Goal: Find contact information: Find contact information

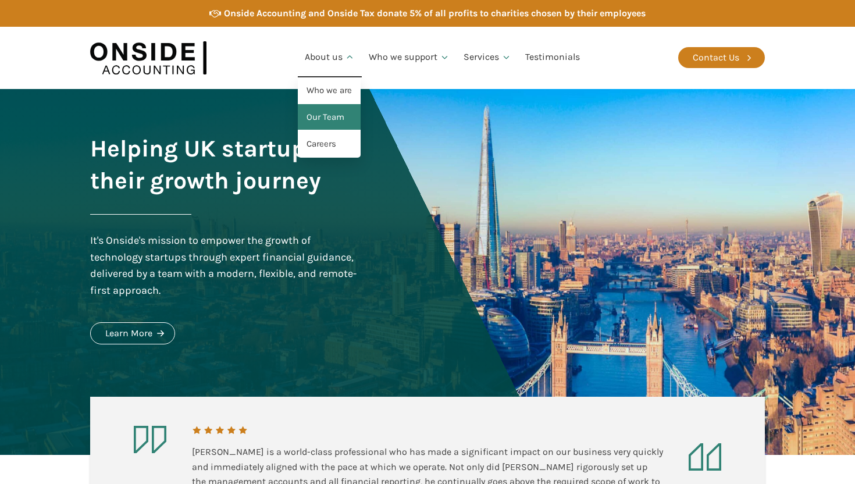
click at [333, 114] on link "Our Team" at bounding box center [329, 117] width 63 height 27
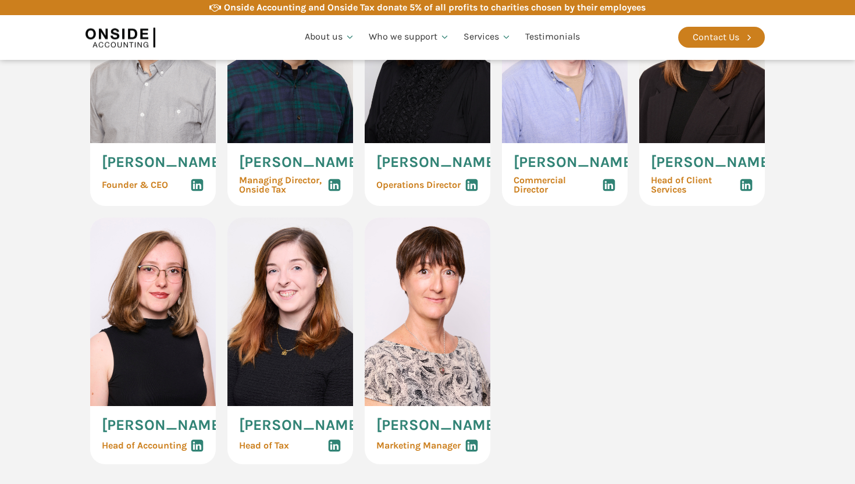
scroll to position [720, 0]
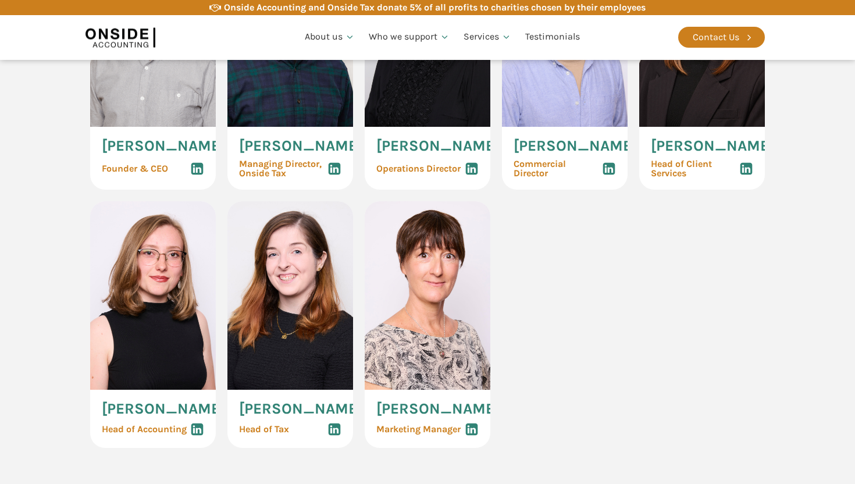
click at [337, 174] on icon at bounding box center [334, 169] width 14 height 14
click at [334, 436] on icon at bounding box center [334, 429] width 14 height 14
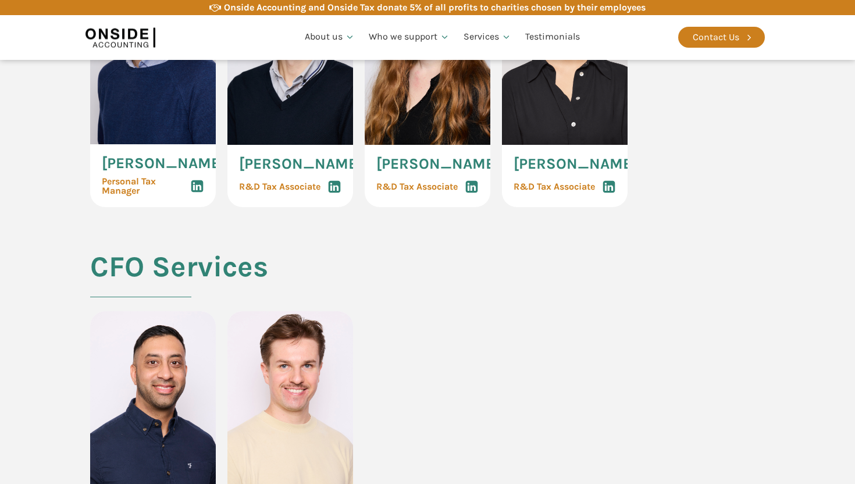
scroll to position [2479, 0]
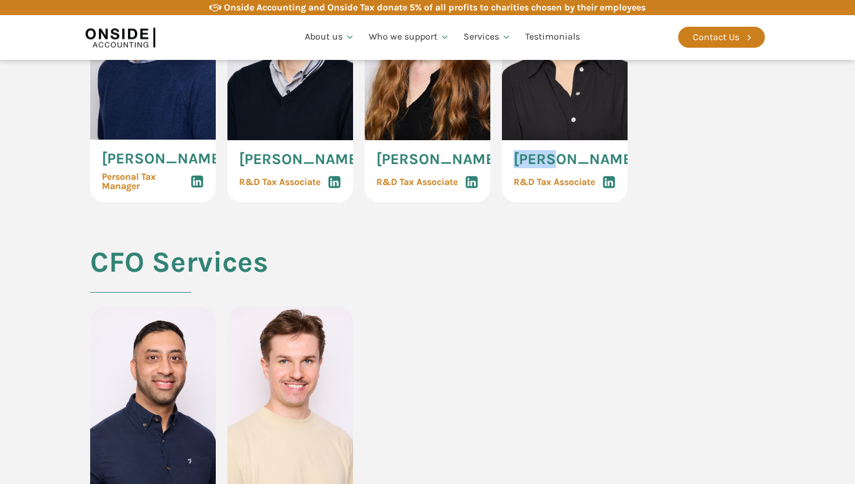
drag, startPoint x: 513, startPoint y: 244, endPoint x: 549, endPoint y: 245, distance: 36.1
click at [549, 203] on div "Lygia Martin R&D Tax Associate" at bounding box center [565, 171] width 126 height 63
copy span "Lygia"
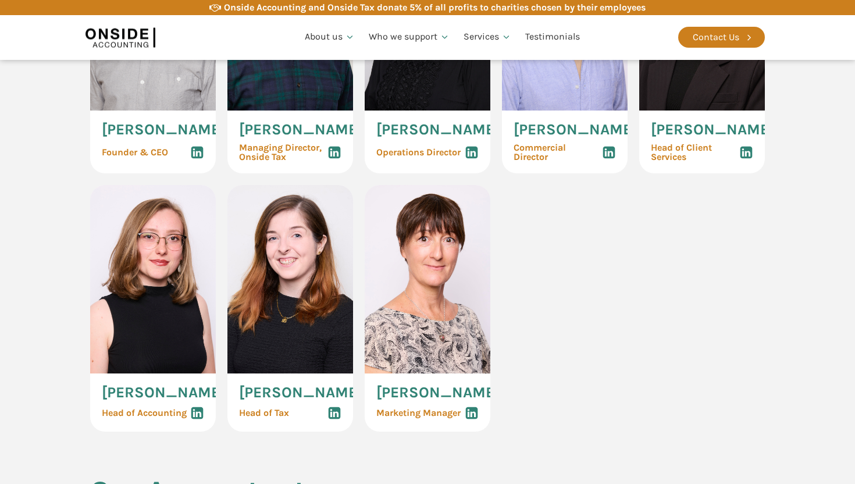
scroll to position [738, 0]
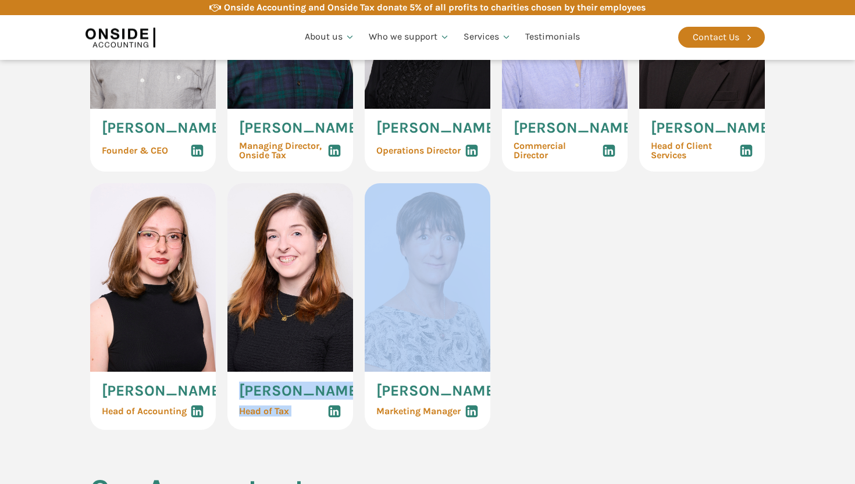
drag, startPoint x: 242, startPoint y: 399, endPoint x: 361, endPoint y: 401, distance: 119.2
click at [361, 401] on div "Martin Brennan Founder & CEO Ryan Snape Managing Director, Onside Tax Aideen Mc…" at bounding box center [427, 174] width 674 height 509
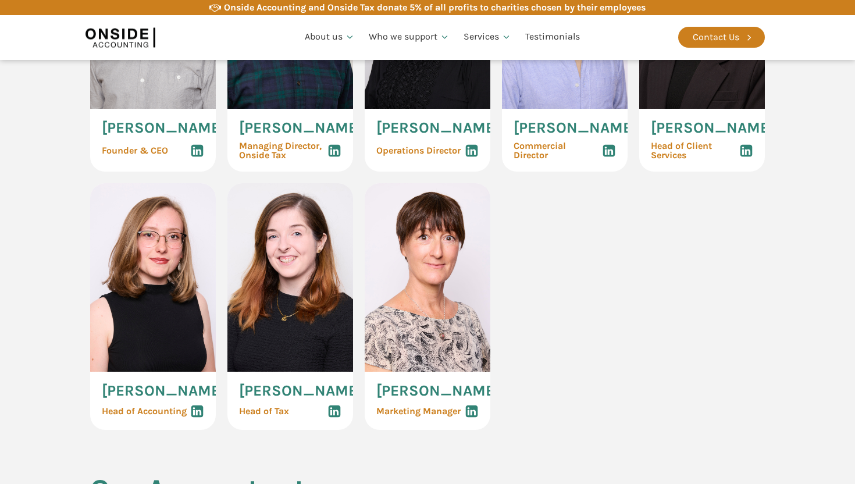
click at [327, 399] on div "Nicole Third Head of Tax" at bounding box center [290, 401] width 126 height 58
drag, startPoint x: 331, startPoint y: 399, endPoint x: 244, endPoint y: 398, distance: 87.8
click at [244, 398] on div "Nicole Third Head of Tax" at bounding box center [290, 401] width 126 height 58
copy span "Nicole Third"
